Goal: Task Accomplishment & Management: Manage account settings

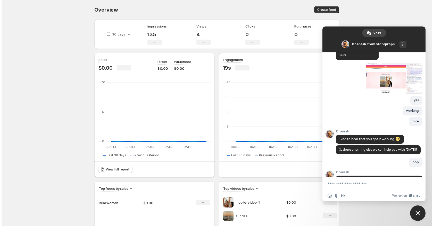
scroll to position [634, 0]
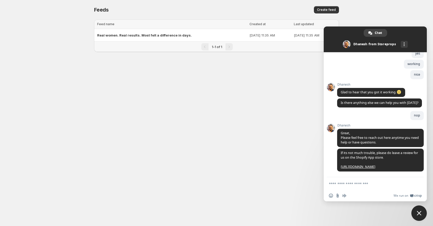
click at [352, 182] on textarea "Compose your message..." at bounding box center [370, 183] width 82 height 13
type textarea "**"
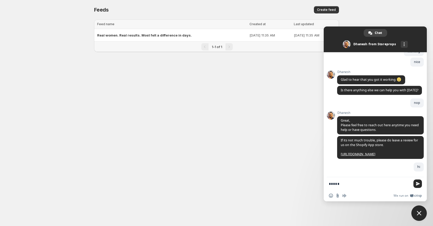
scroll to position [647, 0]
type textarea "**********"
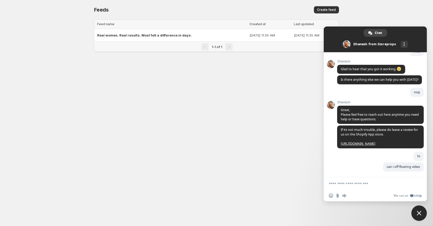
scroll to position [657, 0]
click at [265, 96] on body "Home Feeds Videos Subscription Settings Feeds. This page is ready Feeds Create …" at bounding box center [216, 113] width 433 height 226
click at [152, 36] on span "Real women. Real results. Most felt a difference in days." at bounding box center [144, 35] width 95 height 4
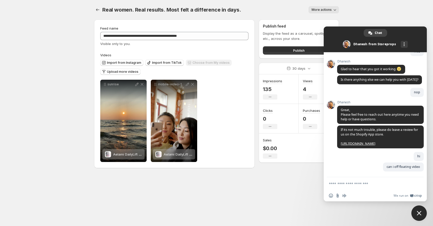
click at [337, 9] on icon "button" at bounding box center [334, 9] width 5 height 5
click at [357, 9] on body "**********" at bounding box center [216, 113] width 433 height 226
click at [422, 216] on span "Close chat" at bounding box center [418, 213] width 15 height 15
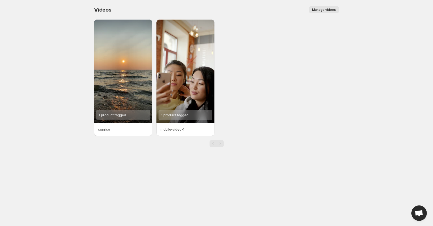
click at [334, 9] on span "Manage videos" at bounding box center [324, 10] width 24 height 4
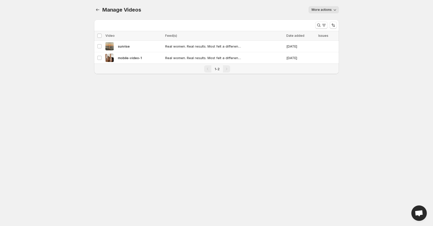
click at [338, 10] on button "More actions" at bounding box center [323, 9] width 30 height 7
click at [377, 14] on body "Home Feeds Videos Subscription Settings Manage Videos. This page is ready Manag…" at bounding box center [216, 113] width 433 height 226
click at [417, 212] on span "Open chat" at bounding box center [418, 213] width 8 height 7
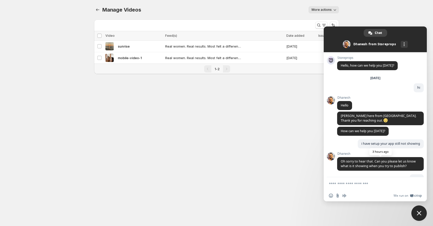
scroll to position [657, 0]
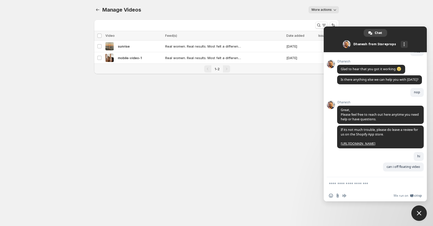
click at [418, 213] on span "Close chat" at bounding box center [418, 213] width 5 height 5
